Goal: Information Seeking & Learning: Check status

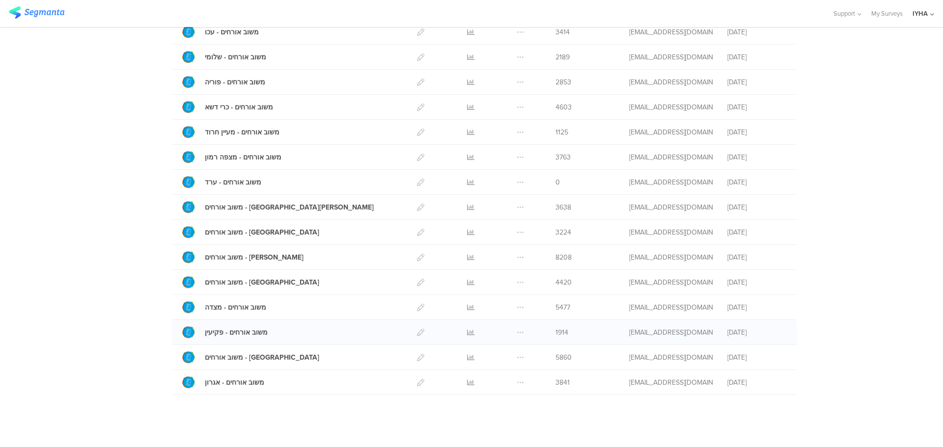
scroll to position [268, 0]
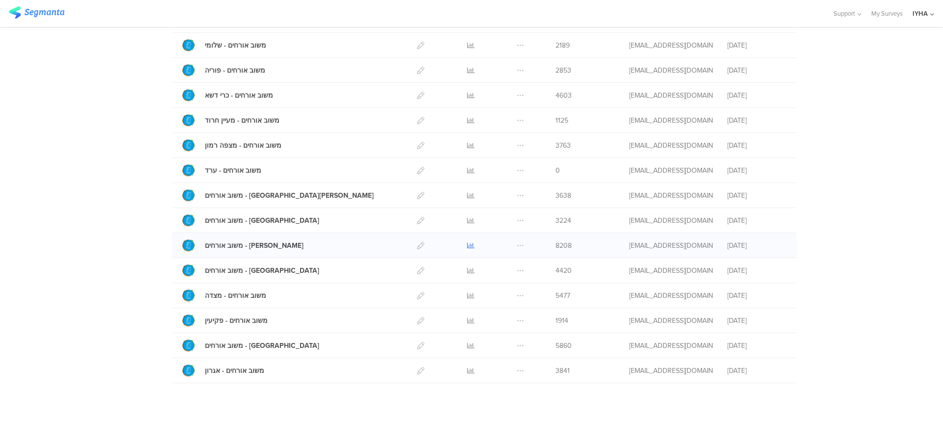
click at [467, 247] on icon at bounding box center [470, 245] width 7 height 7
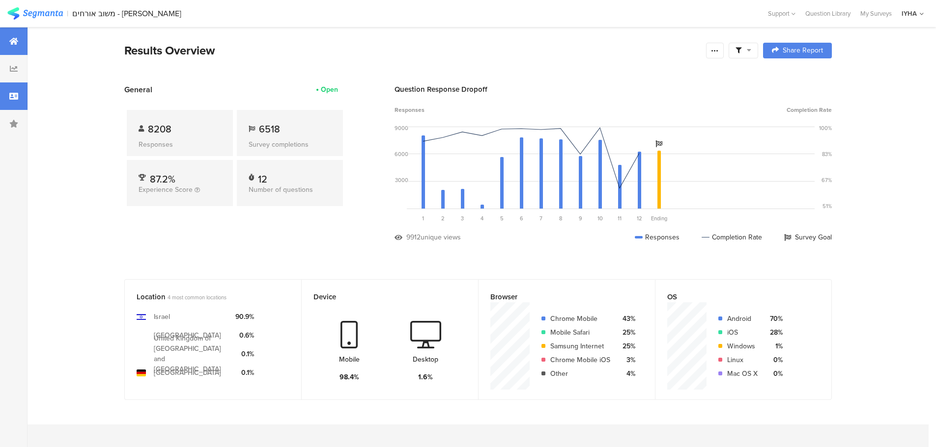
click at [14, 99] on icon at bounding box center [13, 96] width 9 height 8
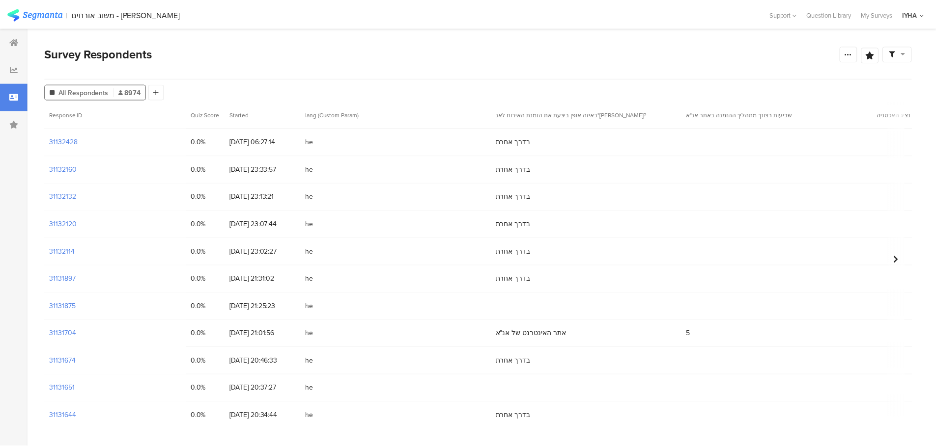
scroll to position [2963, 0]
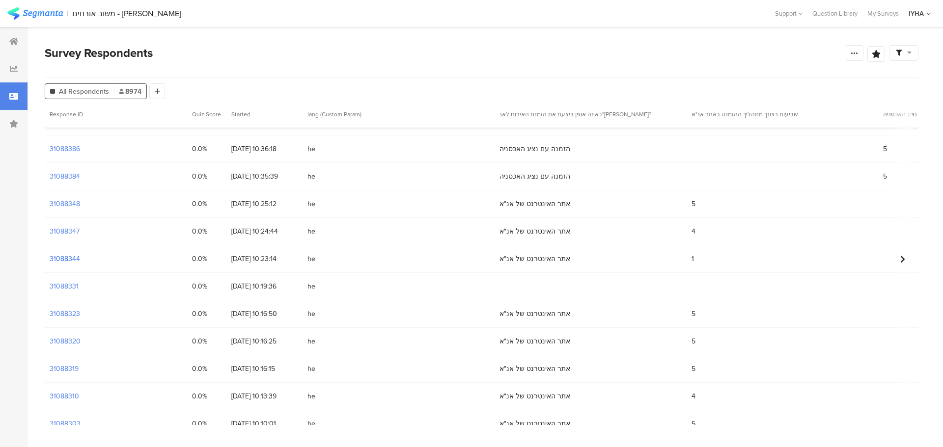
click at [63, 259] on section "31088344" at bounding box center [65, 259] width 30 height 10
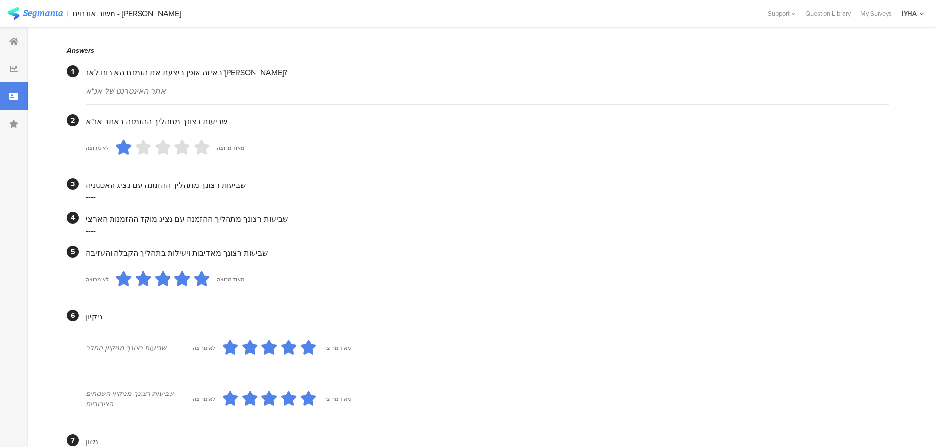
scroll to position [191, 0]
click at [17, 91] on div at bounding box center [14, 97] width 28 height 28
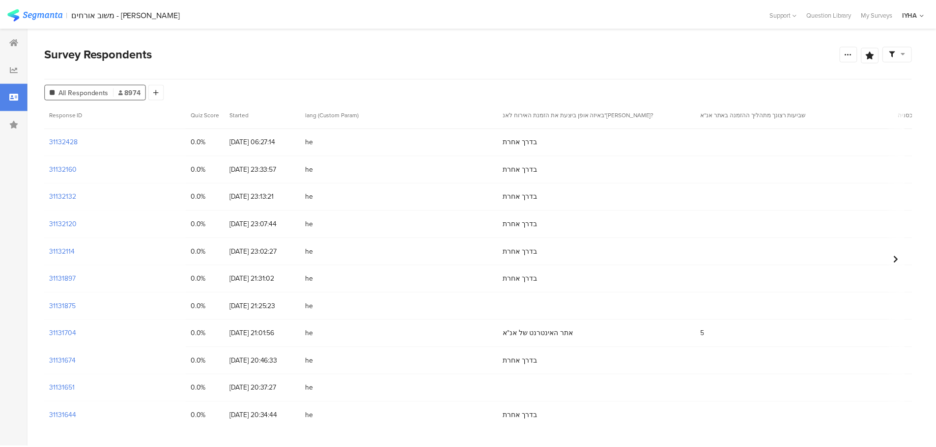
scroll to position [3430, 0]
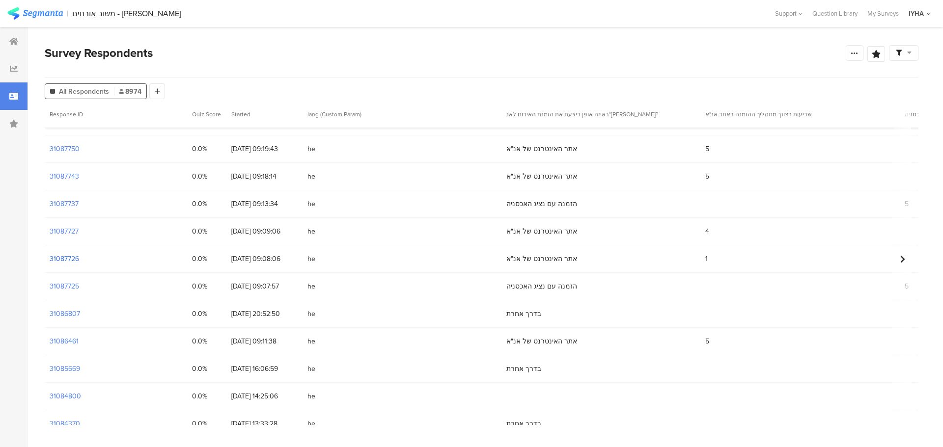
click at [61, 256] on section "31087726" at bounding box center [64, 259] width 29 height 10
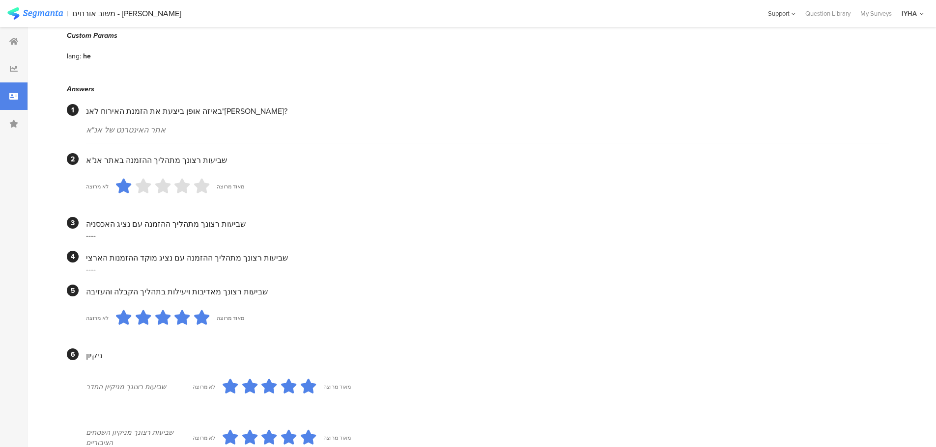
scroll to position [147, 0]
